Goal: Task Accomplishment & Management: Complete application form

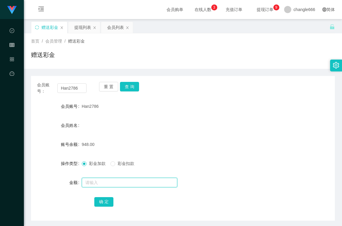
drag, startPoint x: 0, startPoint y: 0, endPoint x: 102, endPoint y: 186, distance: 212.3
click at [102, 183] on input "text" at bounding box center [129, 183] width 95 height 10
type input "8"
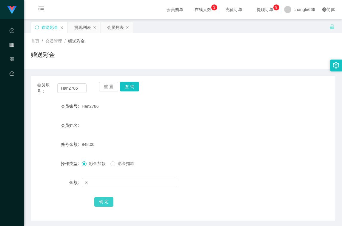
click at [100, 200] on button "确 定" at bounding box center [103, 202] width 19 height 10
click at [233, 113] on form "会员账号 Han2786 会员姓名 账号余额 956.00 操作类型 彩金加款 彩金扣款 金额 确 定" at bounding box center [182, 153] width 303 height 107
click at [189, 157] on form "会员账号 Han2786 会员姓名 账号余额 956.00 操作类型 彩金加款 彩金扣款 金额 确 定" at bounding box center [182, 153] width 303 height 107
drag, startPoint x: 159, startPoint y: 110, endPoint x: 158, endPoint y: 106, distance: 4.3
click at [159, 110] on div "Han2786" at bounding box center [170, 106] width 177 height 12
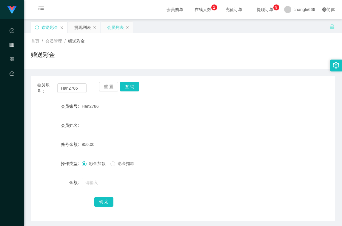
click at [109, 28] on div "会员列表" at bounding box center [115, 27] width 17 height 11
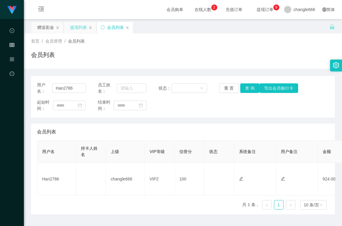
click at [83, 27] on div "提现列表" at bounding box center [78, 27] width 17 height 11
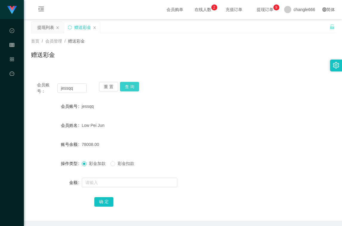
scroll to position [22, 0]
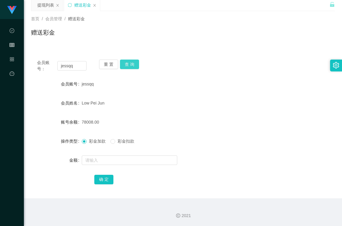
click at [132, 66] on button "查 询" at bounding box center [129, 65] width 19 height 10
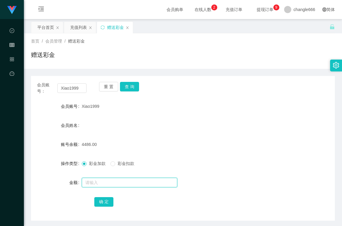
click at [107, 187] on input "text" at bounding box center [129, 183] width 95 height 10
type input "8"
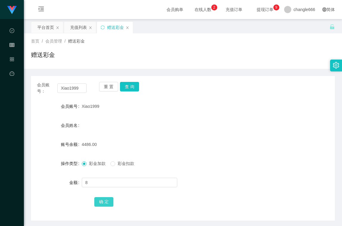
click at [107, 205] on button "确 定" at bounding box center [103, 202] width 19 height 10
drag, startPoint x: 249, startPoint y: 90, endPoint x: 257, endPoint y: 87, distance: 8.5
click at [249, 90] on div "会员账号： Xiao1999 重 置 查 询" at bounding box center [182, 88] width 303 height 13
click at [153, 114] on form "会员账号 Xiao1999 会员姓名 账号余额 4494.00 操作类型 彩金加款 彩金扣款 金额 确 定" at bounding box center [182, 153] width 303 height 107
click at [130, 89] on button "查 询" at bounding box center [129, 87] width 19 height 10
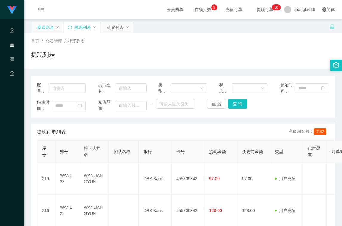
click at [39, 24] on div "赠送彩金" at bounding box center [45, 27] width 17 height 11
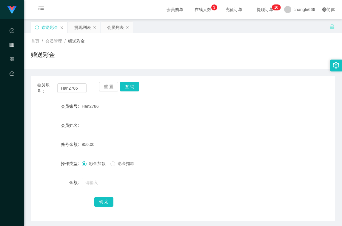
click at [134, 80] on div "会员账号： Han2786 重 置 查 询 会员账号 Han2786 会员姓名 账号余额 956.00 操作类型 彩金加款 彩金扣款 金额 确 定" at bounding box center [182, 148] width 303 height 145
click at [132, 82] on button "查 询" at bounding box center [129, 87] width 19 height 10
click at [118, 183] on input "text" at bounding box center [129, 183] width 95 height 10
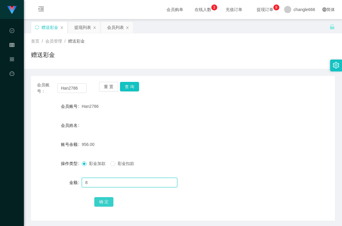
type input "8"
click at [109, 202] on button "确 定" at bounding box center [103, 202] width 19 height 10
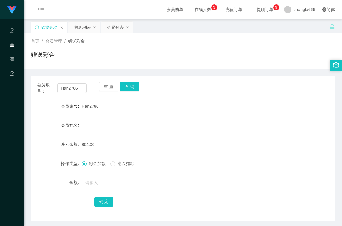
click at [227, 61] on div "赠送彩金" at bounding box center [182, 57] width 303 height 14
click at [134, 88] on button "查 询" at bounding box center [129, 87] width 19 height 10
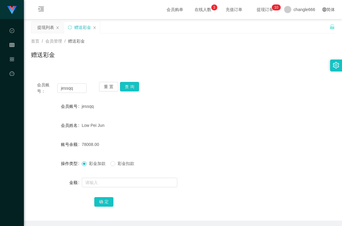
scroll to position [22, 0]
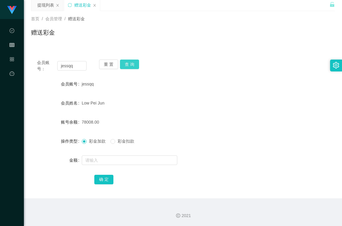
click at [124, 62] on button "查 询" at bounding box center [129, 65] width 19 height 10
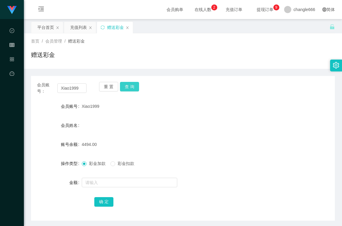
click at [134, 89] on button "查 询" at bounding box center [129, 87] width 19 height 10
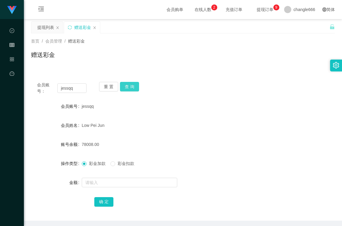
scroll to position [22, 0]
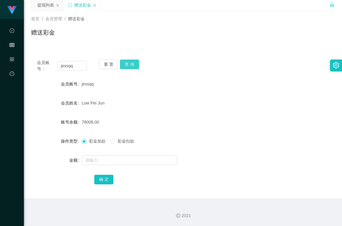
click at [126, 67] on button "查 询" at bounding box center [129, 65] width 19 height 10
drag, startPoint x: 301, startPoint y: 97, endPoint x: 315, endPoint y: 97, distance: 13.4
click at [301, 97] on div "会员姓名 [PERSON_NAME]" at bounding box center [182, 103] width 303 height 12
click at [278, 34] on div "赠送彩金" at bounding box center [182, 35] width 303 height 14
